Goal: Information Seeking & Learning: Learn about a topic

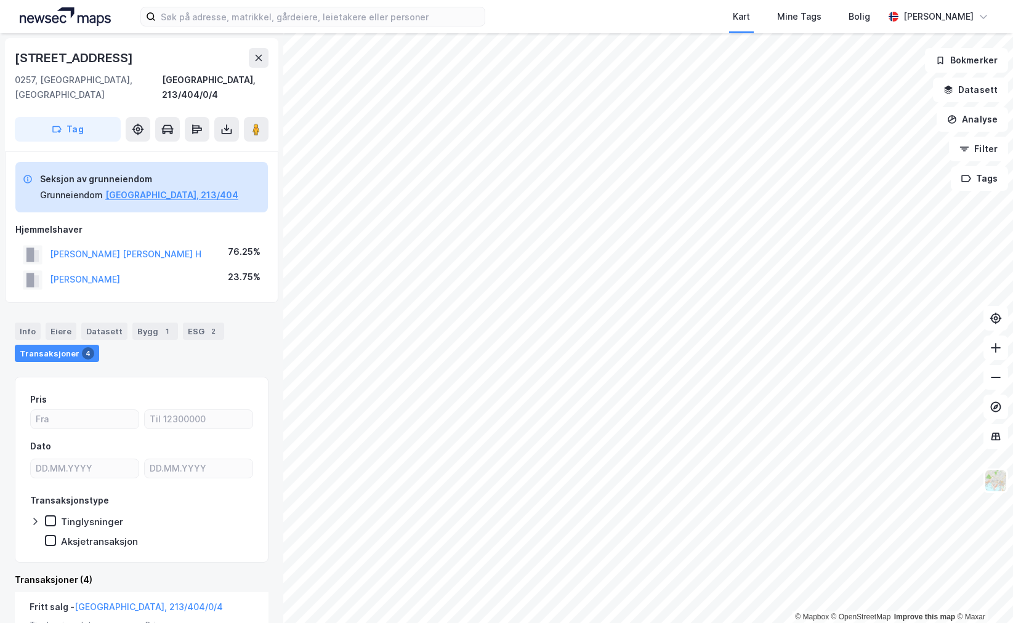
click at [257, 6] on div "Kart Mine Tags [PERSON_NAME] [PERSON_NAME]" at bounding box center [506, 16] width 1013 height 33
click at [233, 23] on input at bounding box center [320, 16] width 329 height 18
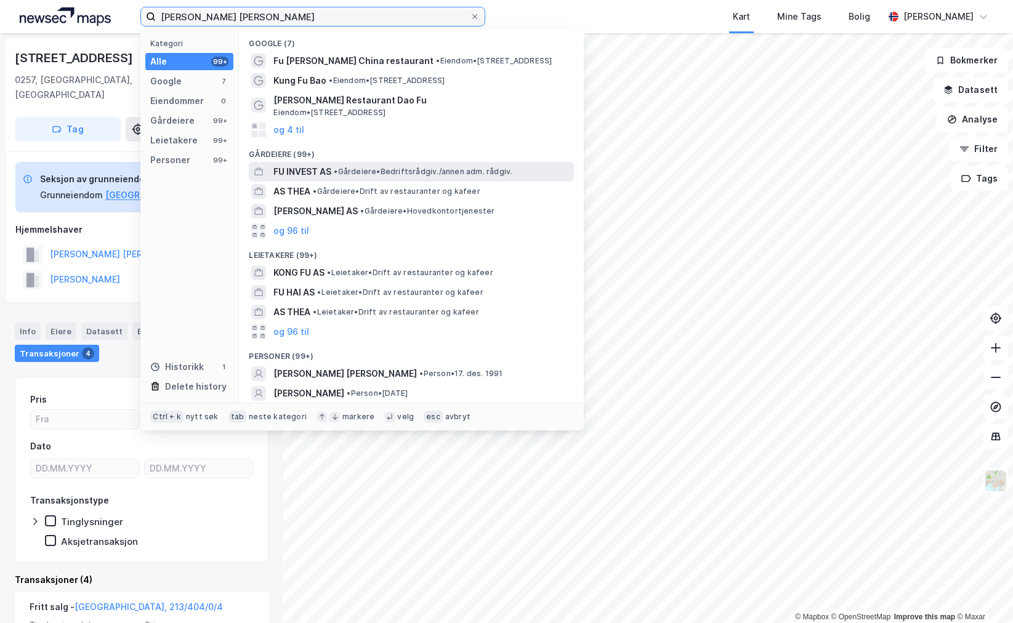
scroll to position [62, 0]
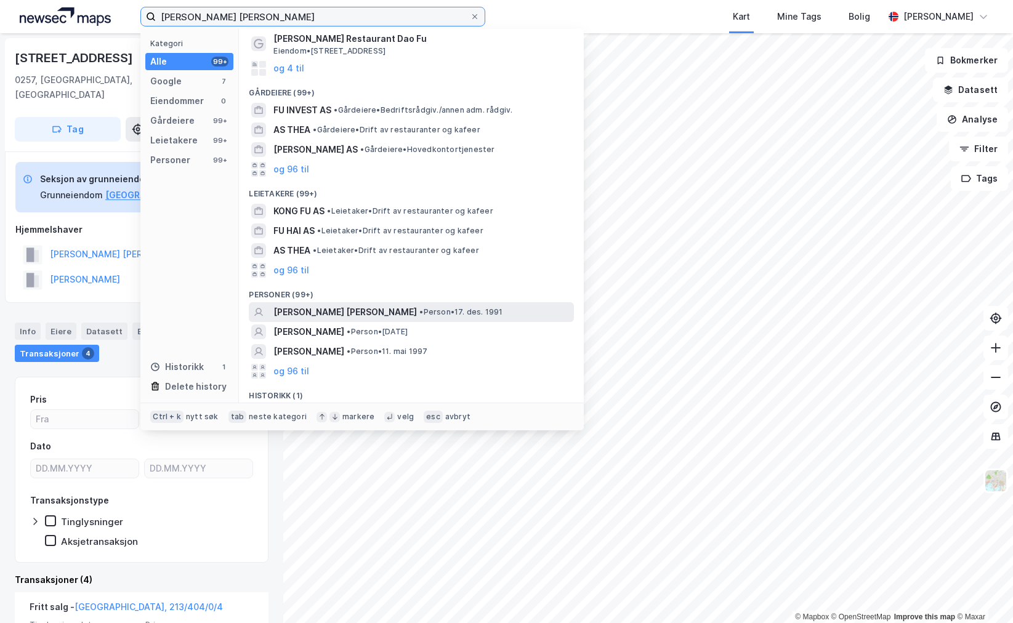
type input "[PERSON_NAME] [PERSON_NAME]"
click at [400, 306] on div "[PERSON_NAME] [PERSON_NAME] • Person • 17. des. 1991" at bounding box center [422, 312] width 298 height 15
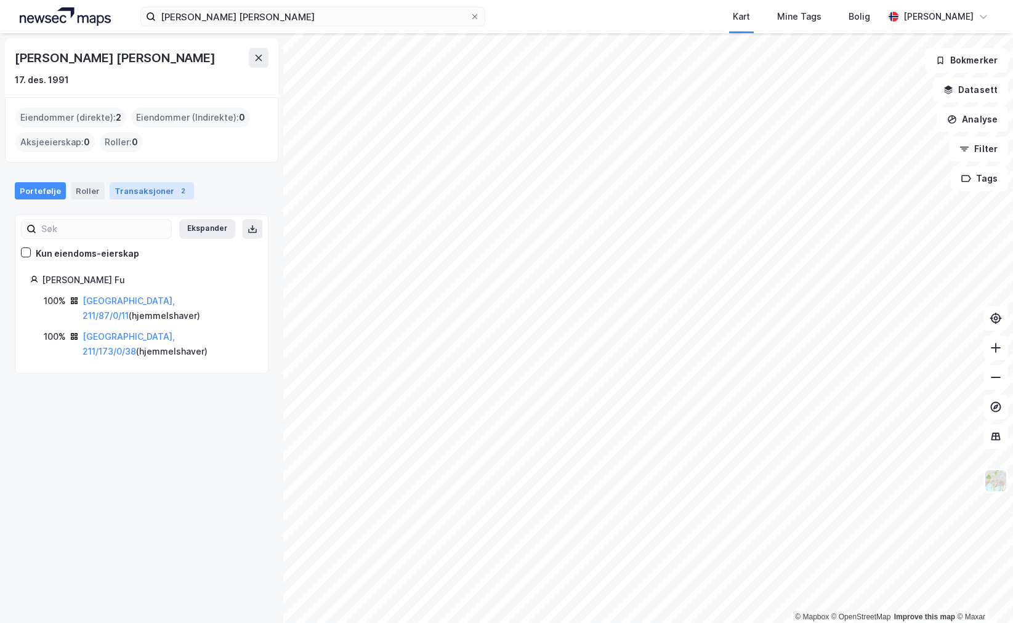
click at [129, 190] on div "Transaksjoner 2" at bounding box center [152, 190] width 84 height 17
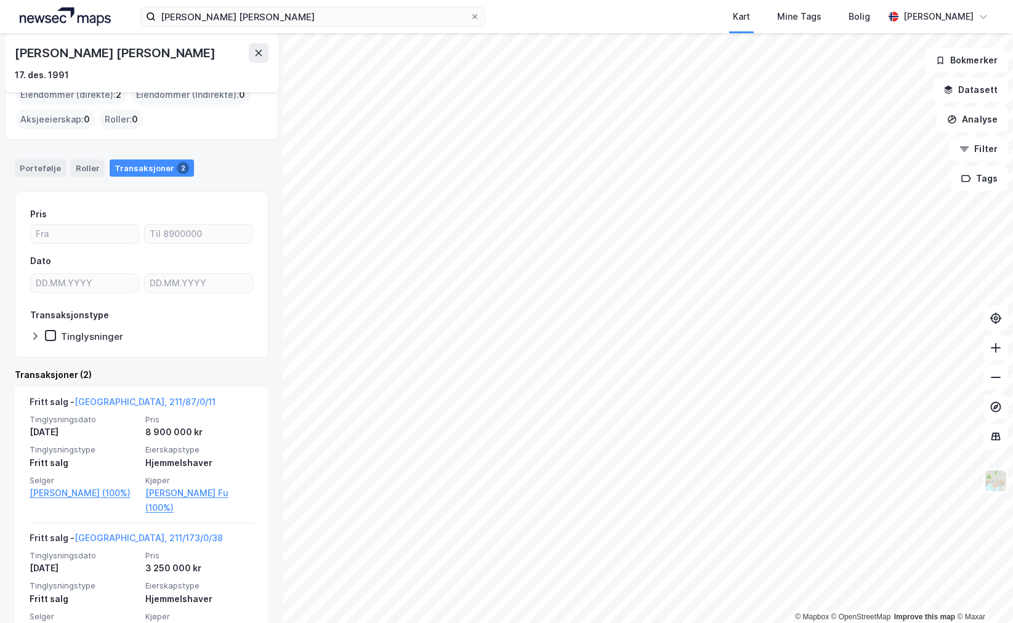
scroll to position [44, 0]
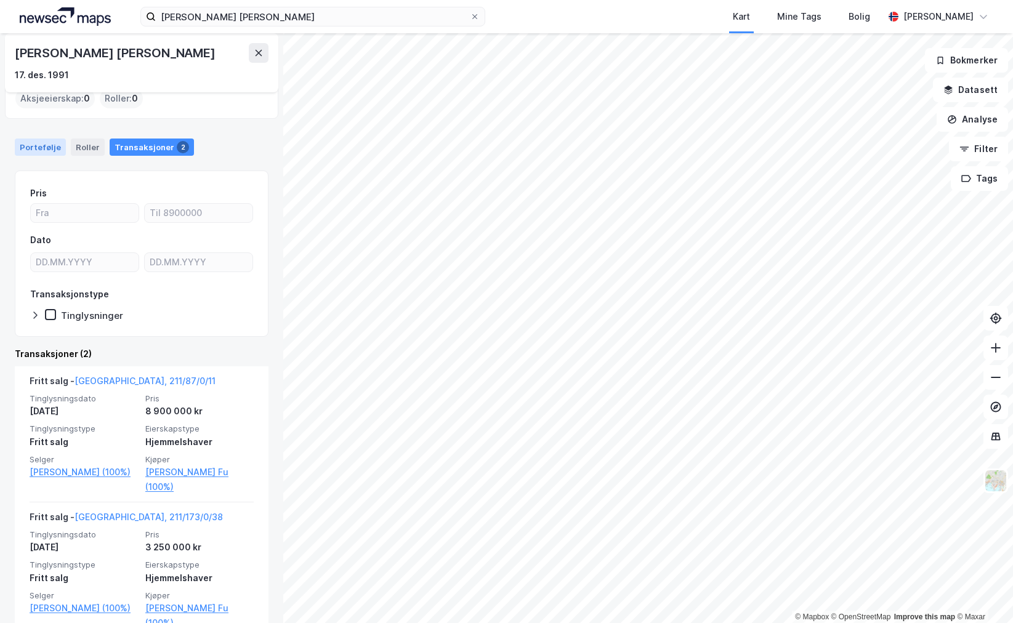
click at [37, 153] on div "Portefølje" at bounding box center [40, 147] width 51 height 17
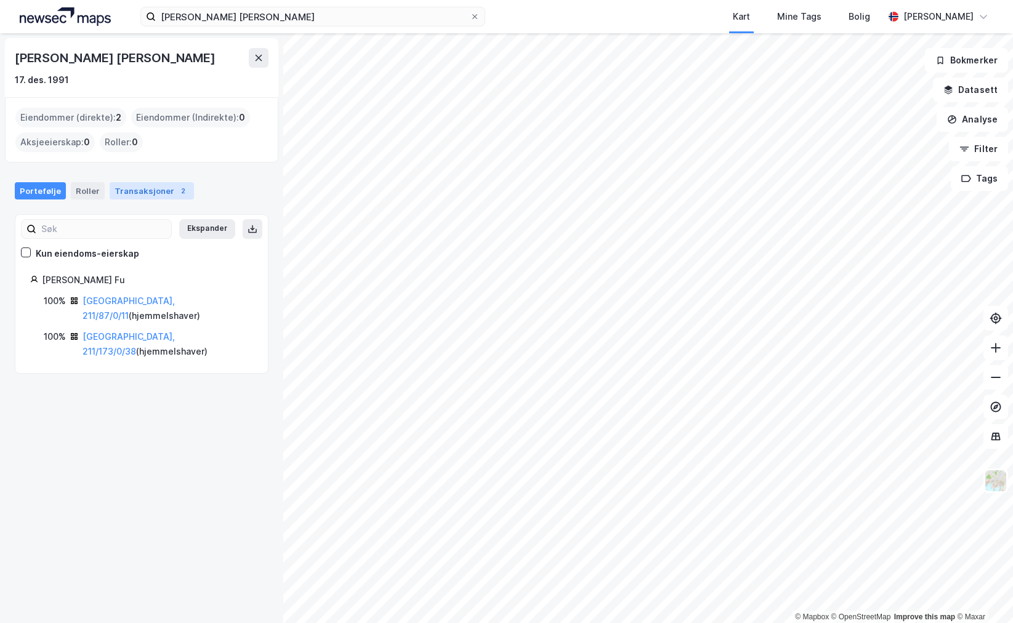
click at [147, 199] on div "Transaksjoner 2" at bounding box center [152, 190] width 84 height 17
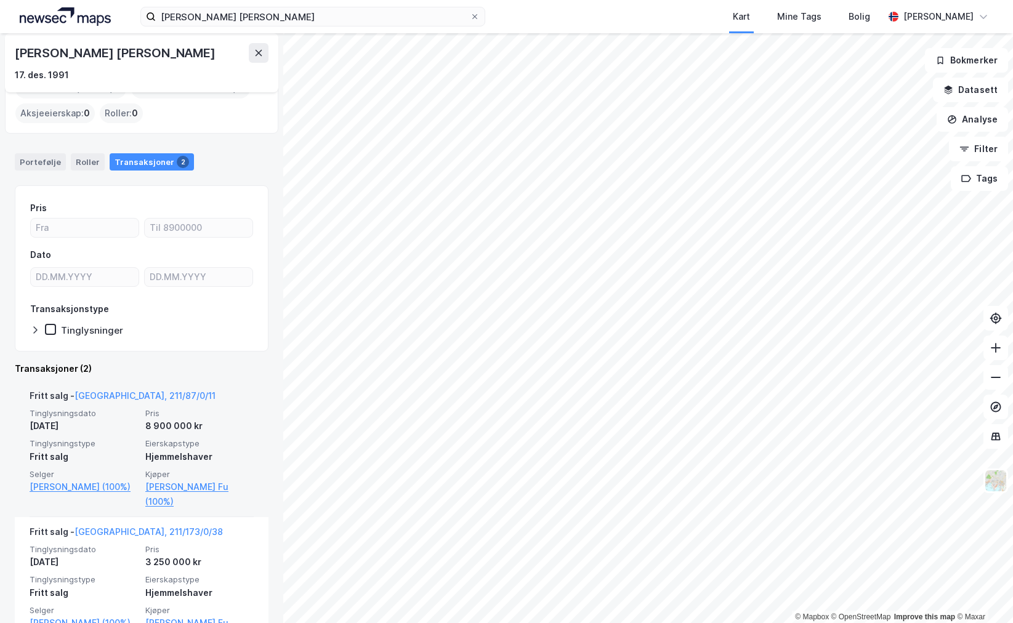
scroll to position [44, 0]
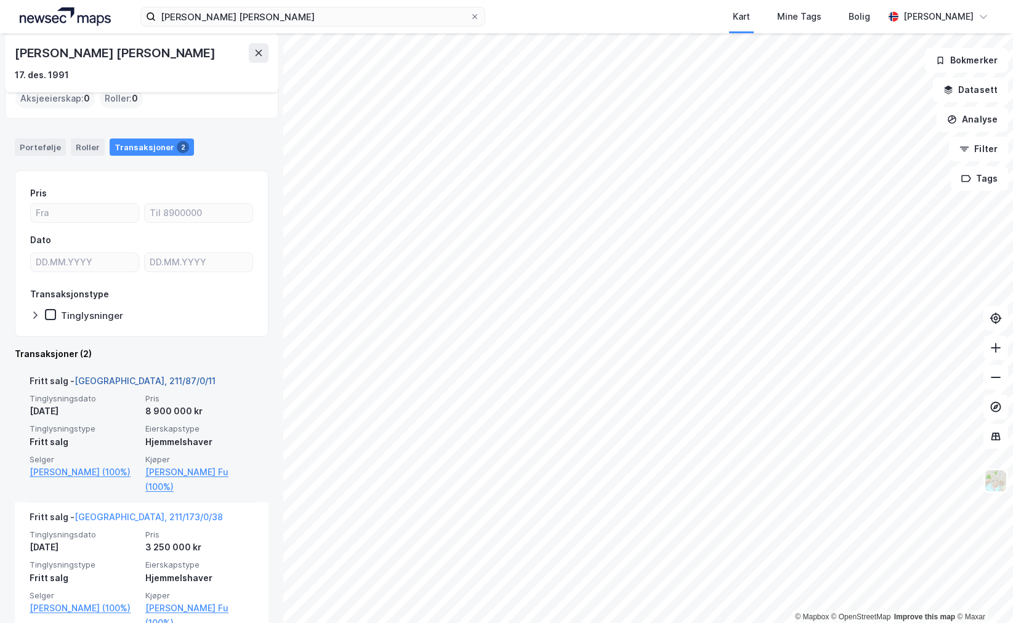
click at [116, 376] on link "[GEOGRAPHIC_DATA], 211/87/0/11" at bounding box center [144, 381] width 141 height 10
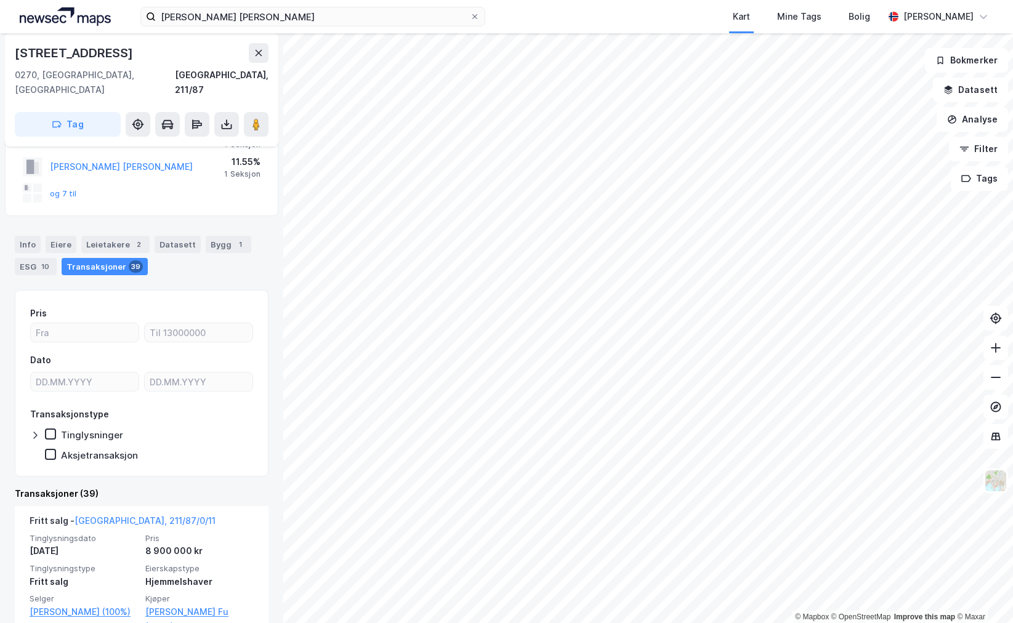
scroll to position [123, 0]
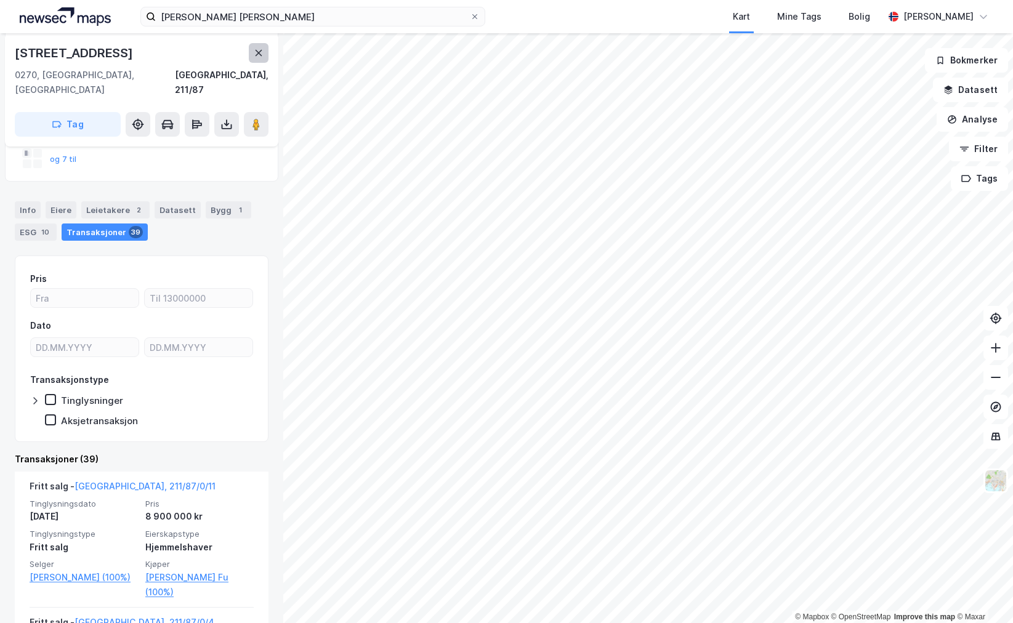
click at [253, 49] on button at bounding box center [259, 53] width 20 height 20
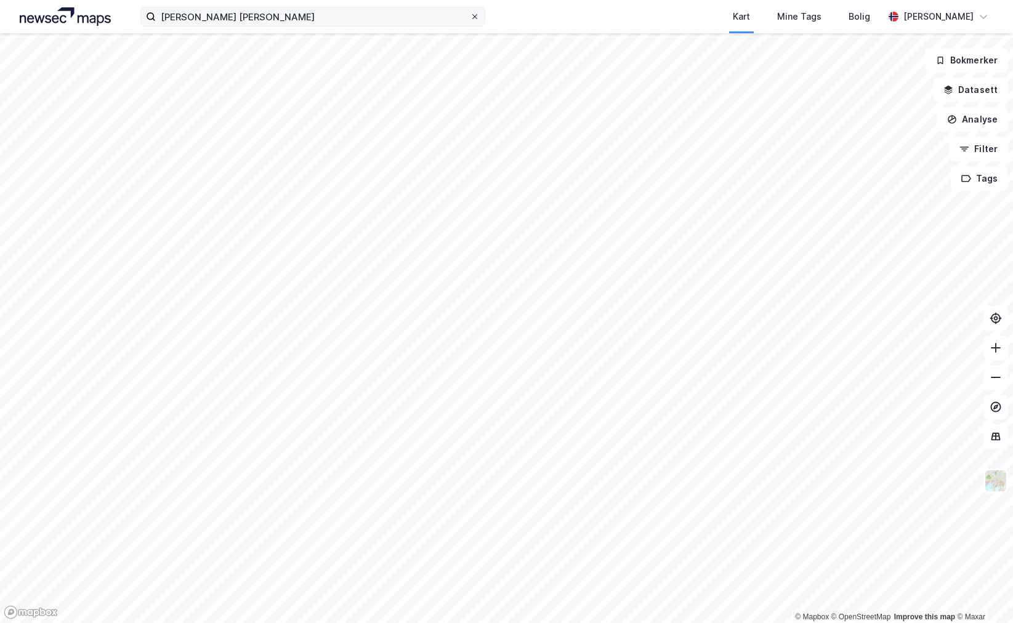
click at [473, 18] on icon at bounding box center [474, 16] width 5 height 5
click at [470, 18] on input "[PERSON_NAME] [PERSON_NAME]" at bounding box center [313, 16] width 314 height 18
click at [518, 23] on div "Kart Mine Tags [PERSON_NAME] [PERSON_NAME]" at bounding box center [506, 16] width 1013 height 33
